Goal: Check status: Check status

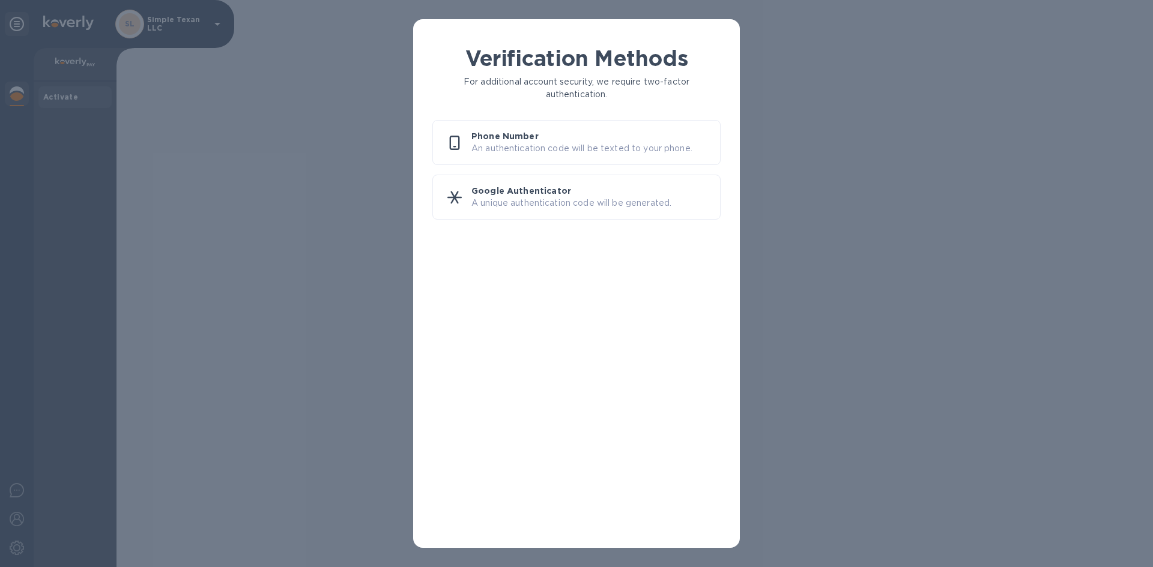
click at [632, 148] on p "An authentication code will be texted to your phone." at bounding box center [590, 148] width 239 height 13
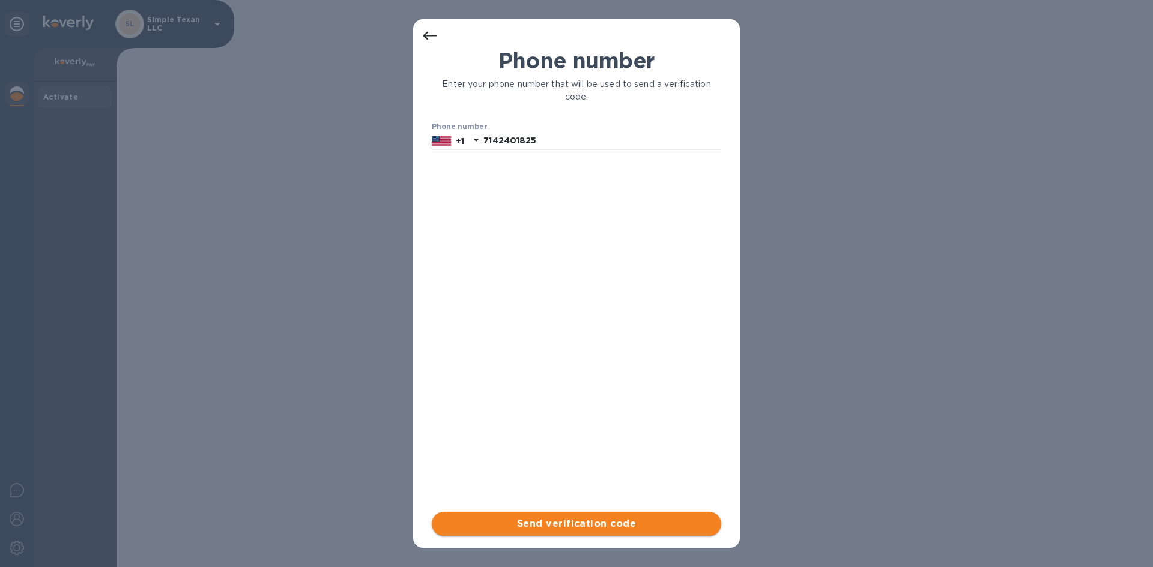
click at [611, 528] on span "Send verification code" at bounding box center [576, 524] width 270 height 14
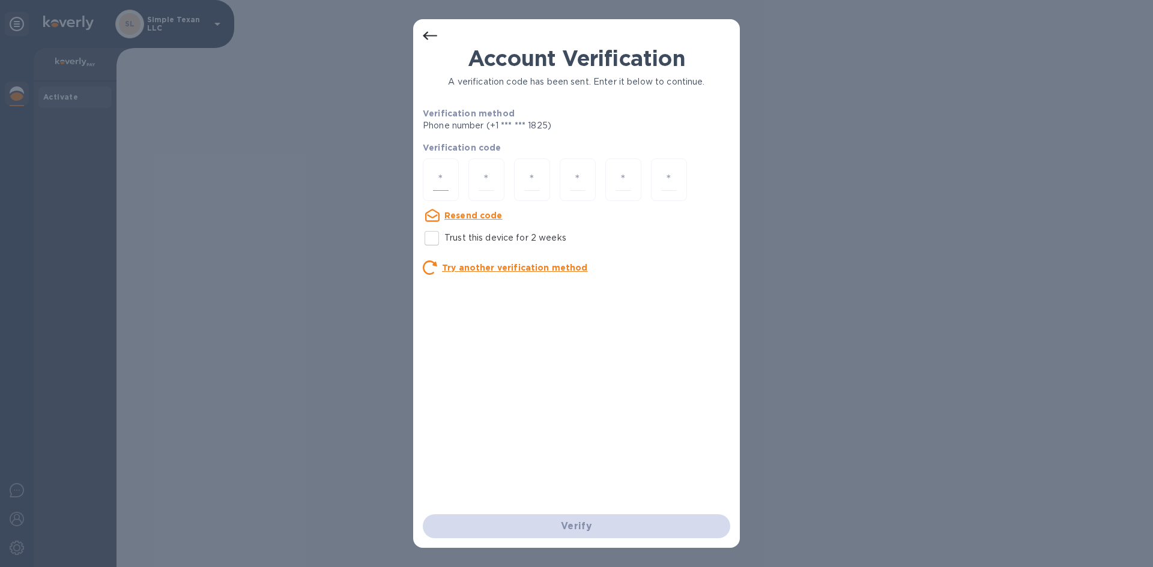
click at [446, 183] on input "number" at bounding box center [441, 180] width 16 height 22
click at [434, 246] on input "Trust this device for 2 weeks" at bounding box center [431, 238] width 25 height 25
checkbox input "true"
click at [441, 183] on input "number" at bounding box center [441, 180] width 16 height 22
type input "4"
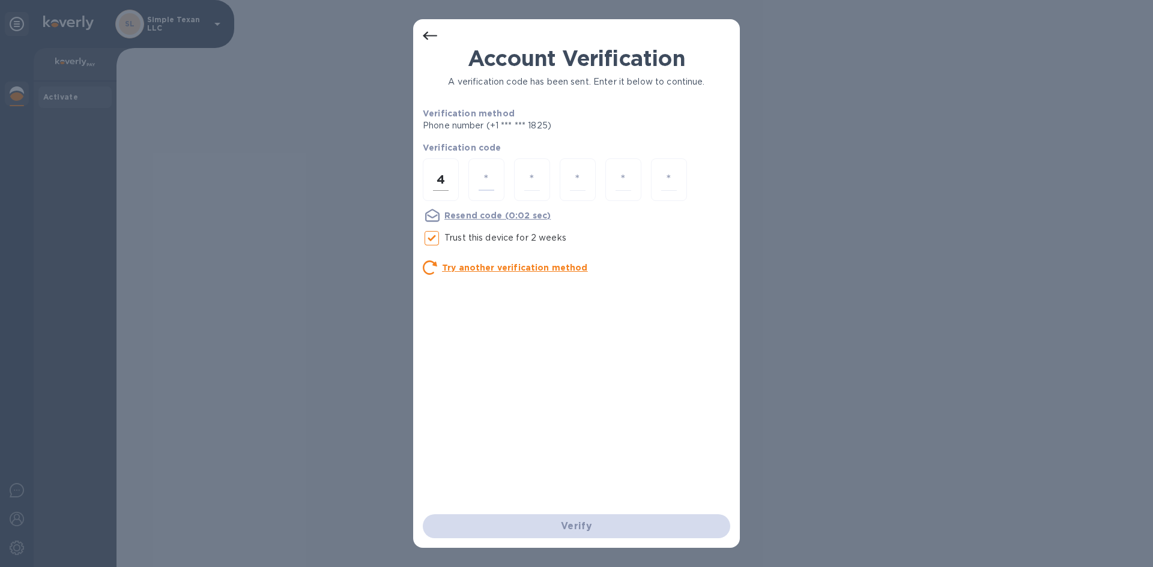
type input "1"
type input "6"
type input "5"
type input "6"
type input "7"
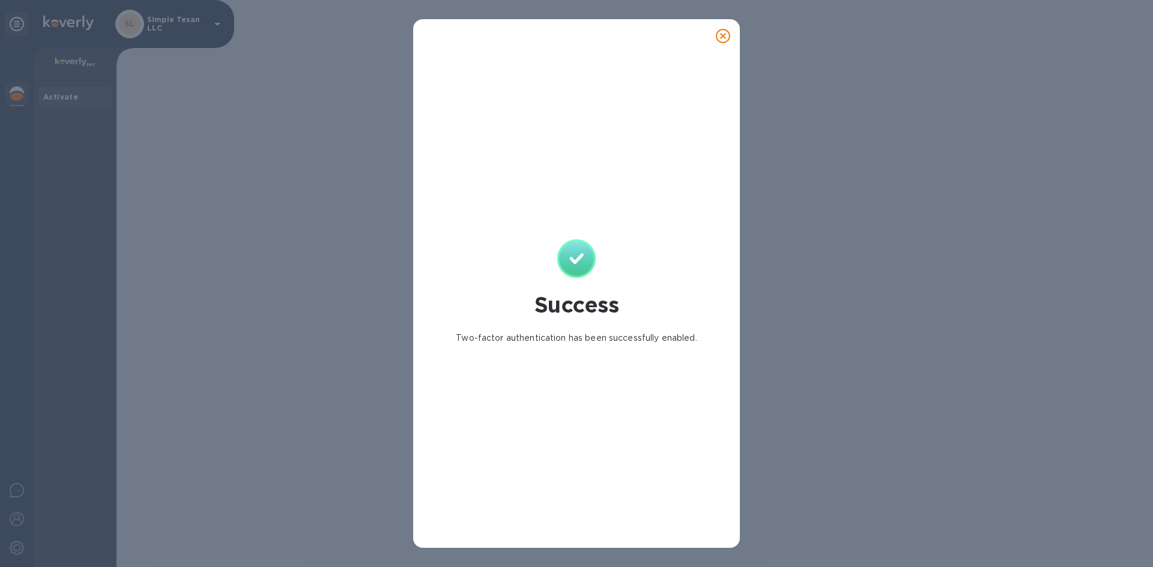
click at [721, 32] on icon at bounding box center [723, 36] width 14 height 14
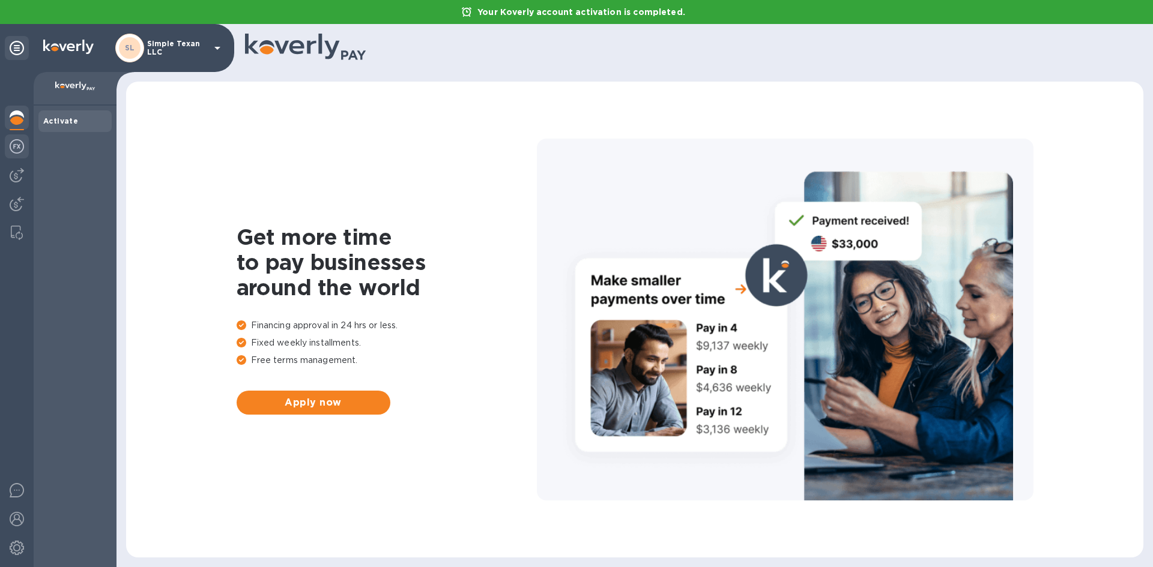
click at [14, 148] on img at bounding box center [17, 146] width 14 height 14
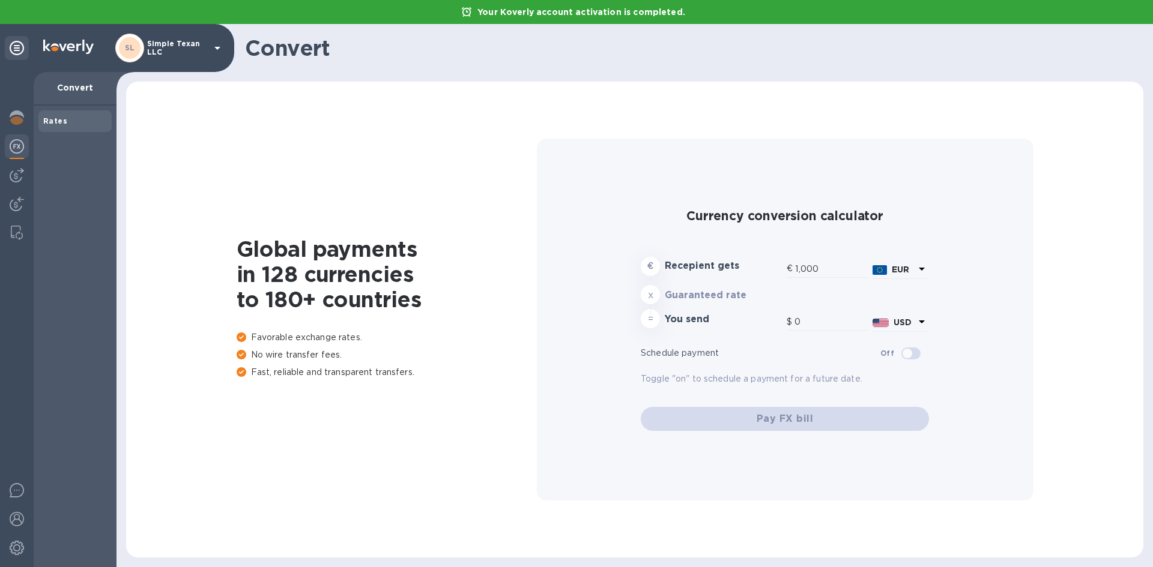
type input "1,172.14"
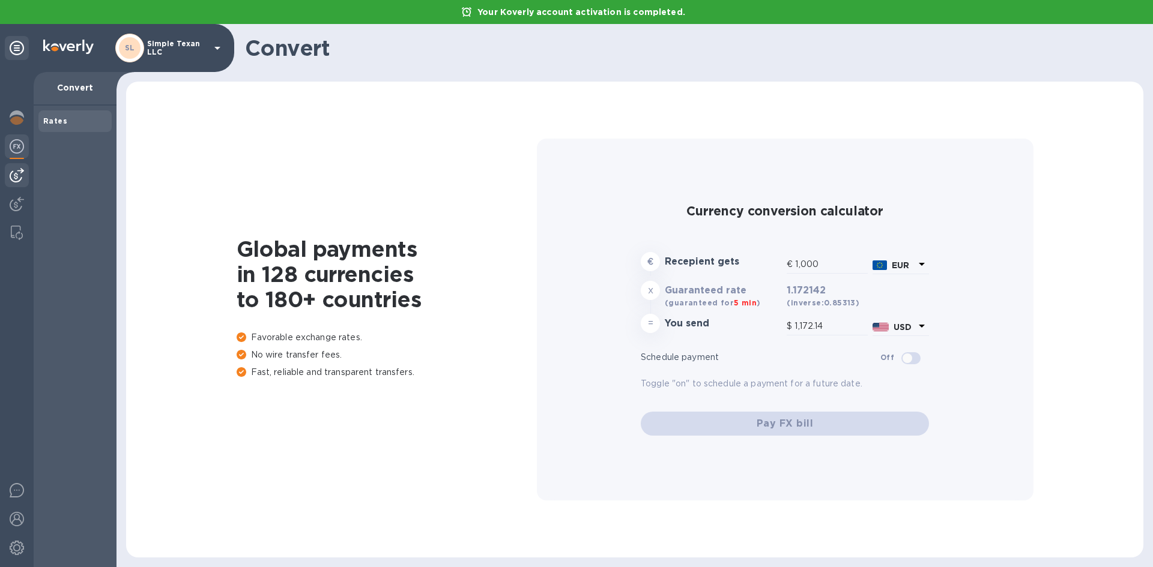
click at [18, 184] on div at bounding box center [17, 175] width 24 height 24
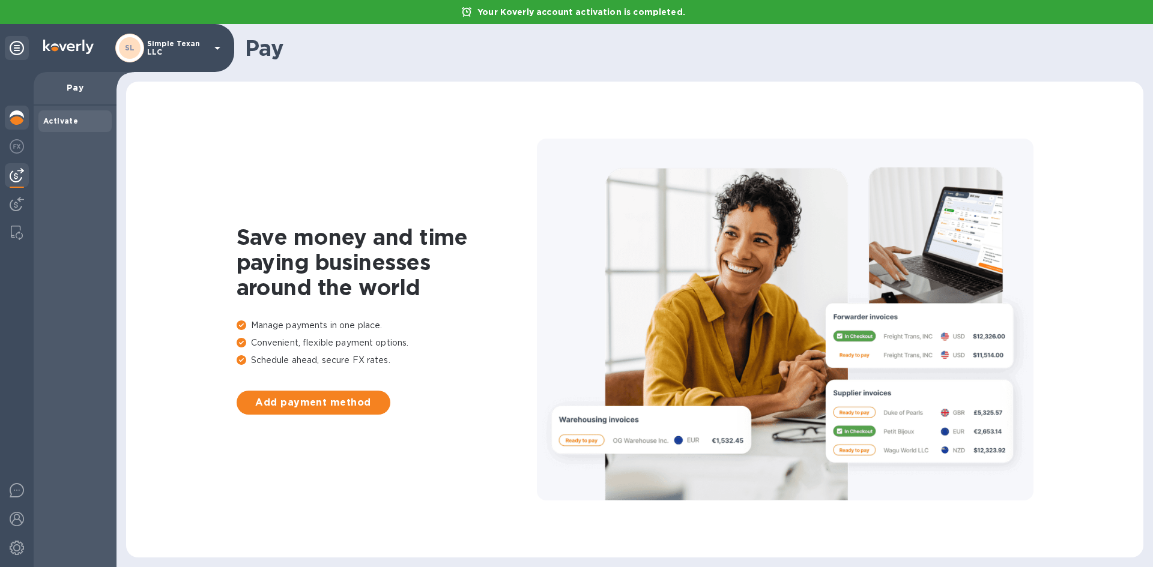
click at [19, 112] on img at bounding box center [17, 117] width 14 height 14
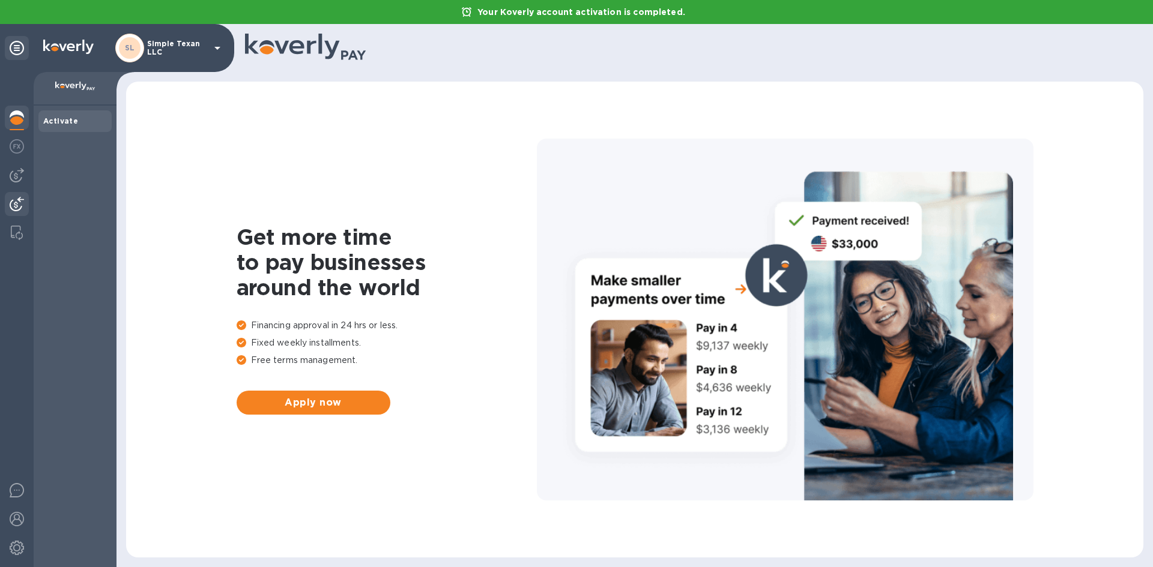
click at [19, 202] on img at bounding box center [17, 204] width 14 height 14
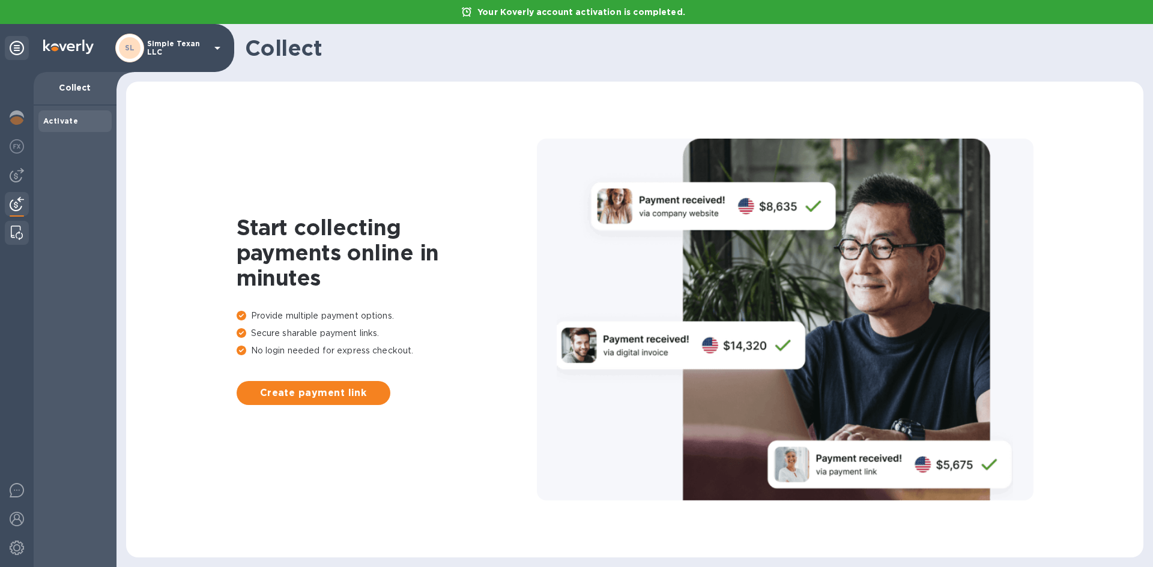
click at [16, 238] on img at bounding box center [17, 233] width 12 height 14
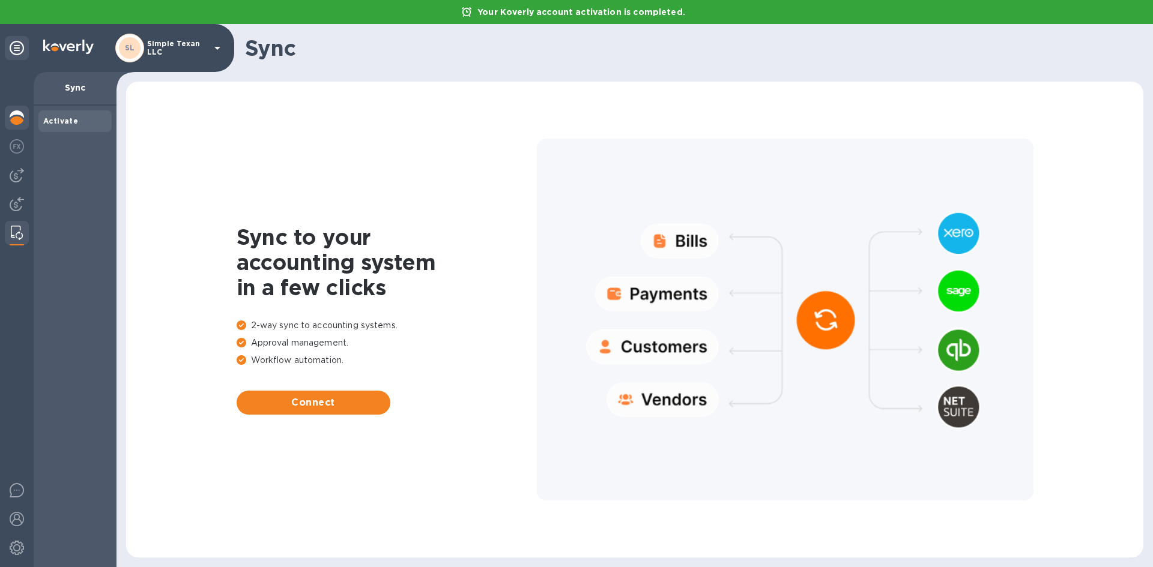
click at [15, 121] on img at bounding box center [17, 117] width 14 height 14
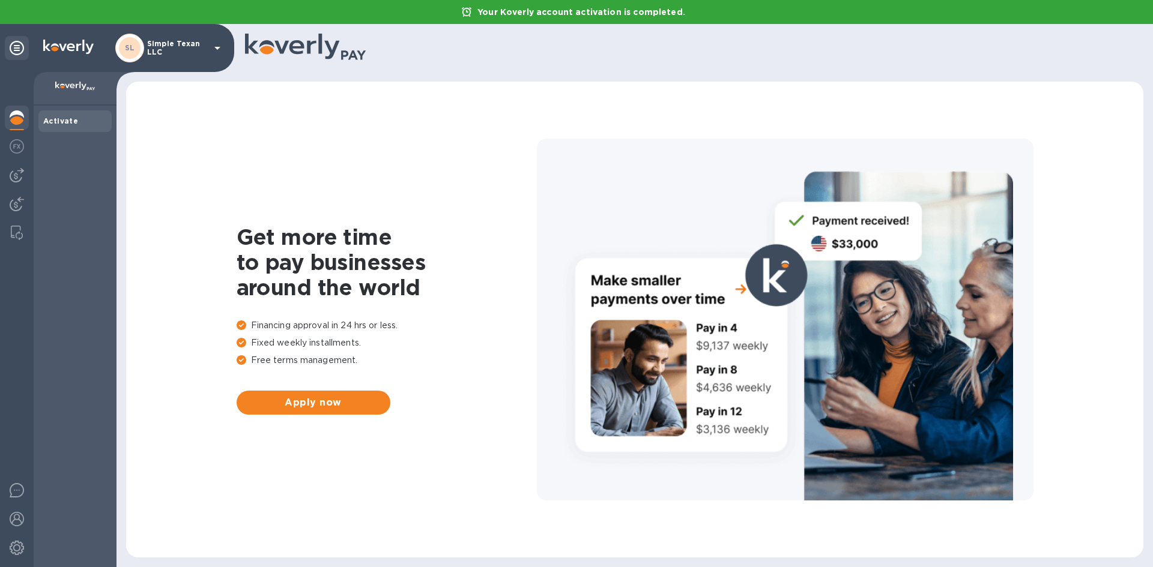
click at [133, 50] on b "SL" at bounding box center [130, 47] width 10 height 9
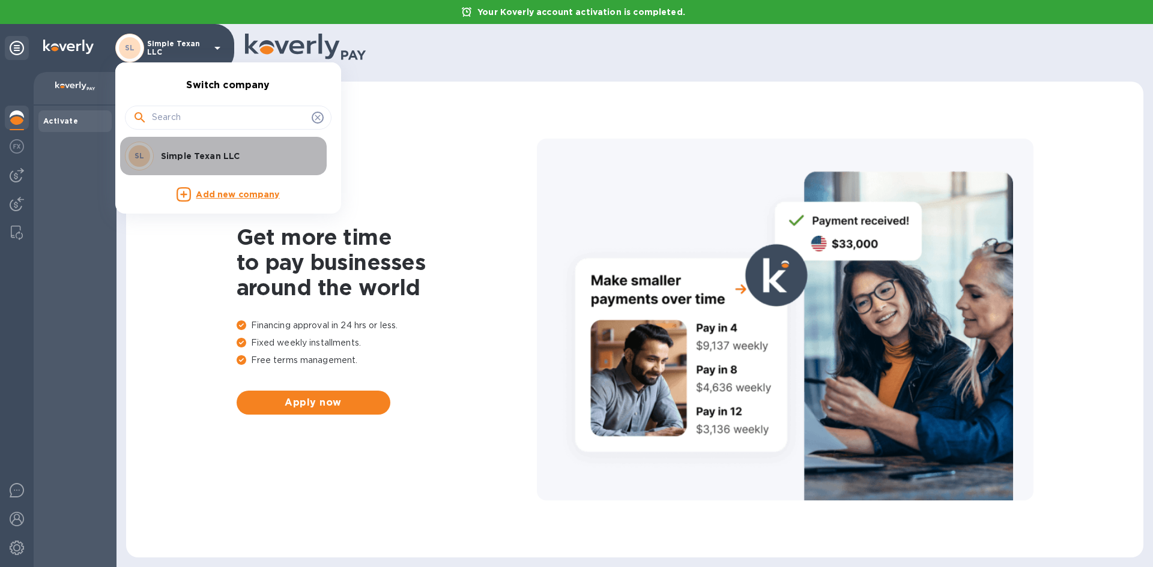
click at [174, 157] on p "Simple Texan LLC" at bounding box center [236, 156] width 151 height 12
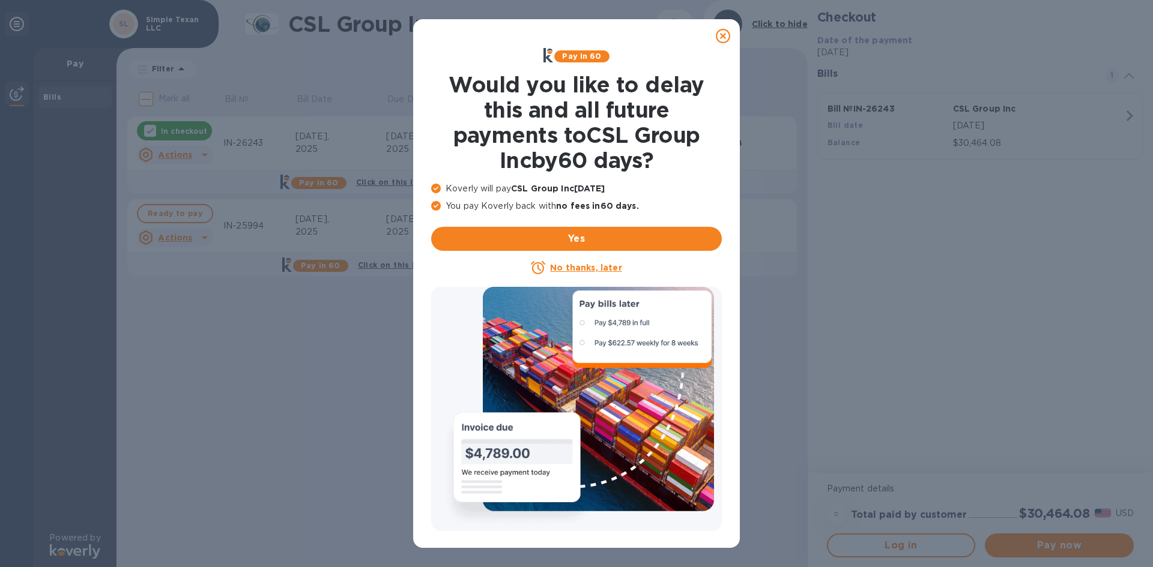
click at [721, 39] on icon at bounding box center [723, 36] width 14 height 14
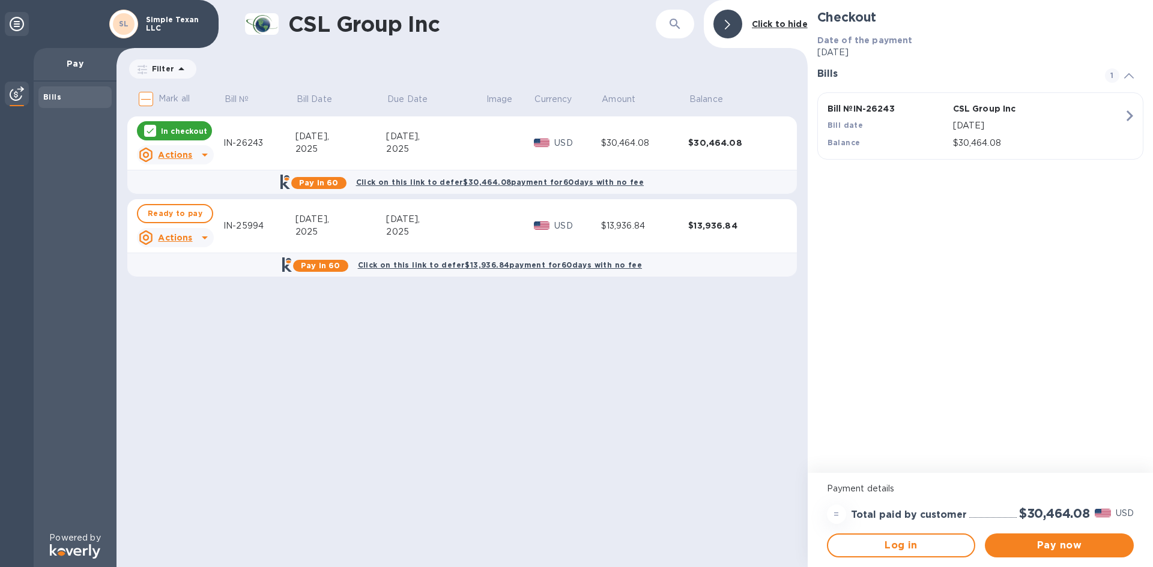
click at [548, 184] on b "Click on this link to defer $30,464.08 payment for 60 days with no fee" at bounding box center [500, 182] width 288 height 9
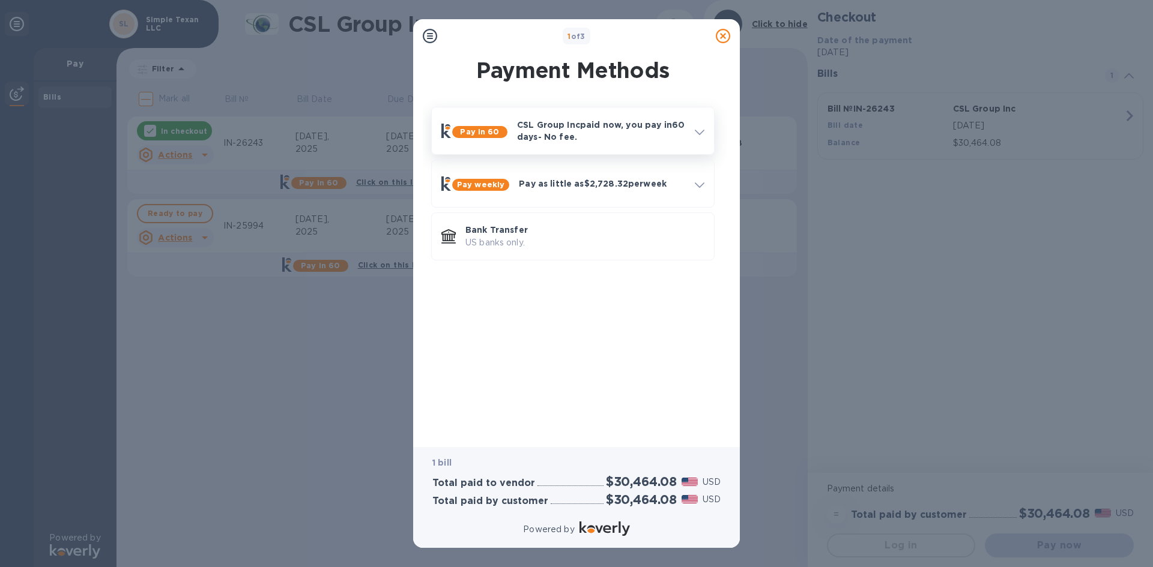
click at [609, 137] on p "CSL Group Inc paid now, you pay [DATE] - No fee." at bounding box center [601, 131] width 168 height 24
